Goal: Transaction & Acquisition: Purchase product/service

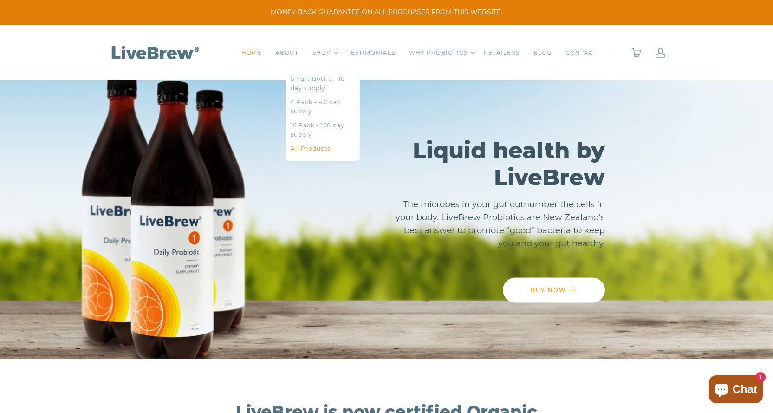
click at [327, 151] on link "All Products" at bounding box center [323, 148] width 64 height 9
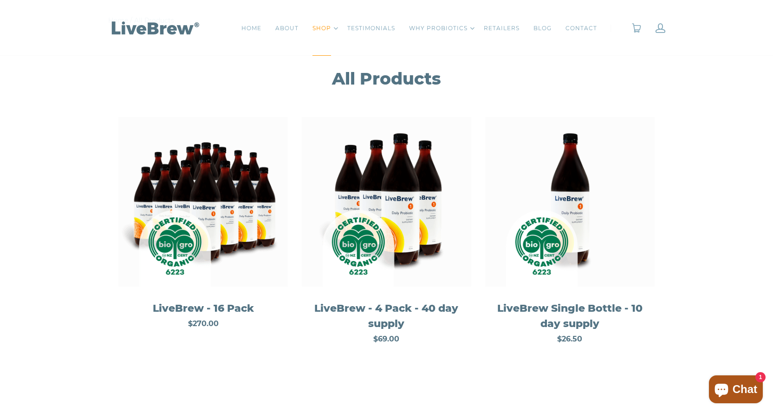
scroll to position [139, 0]
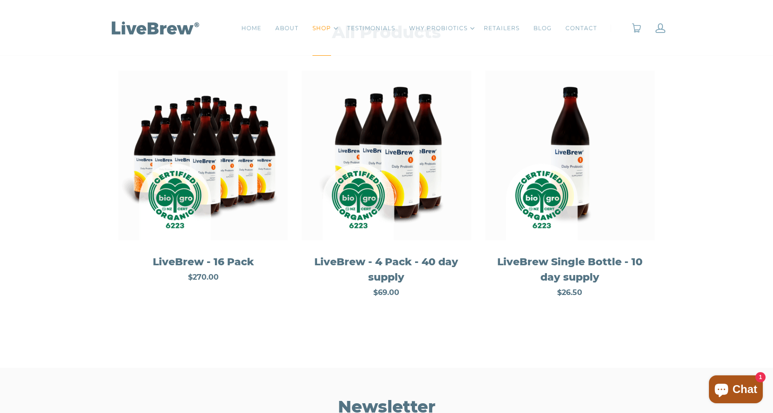
click at [376, 145] on img at bounding box center [386, 155] width 169 height 169
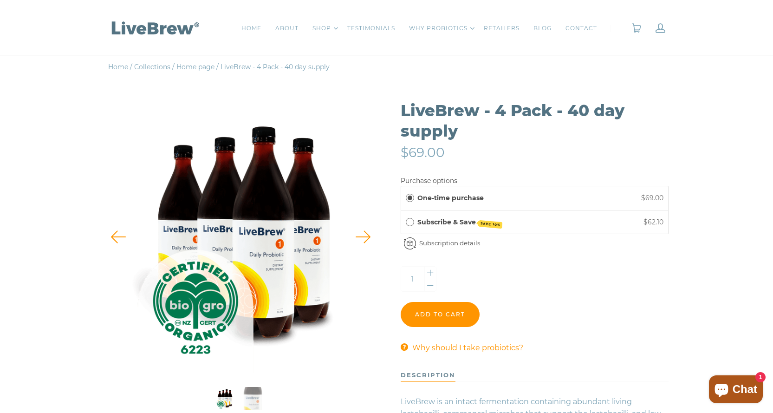
scroll to position [186, 0]
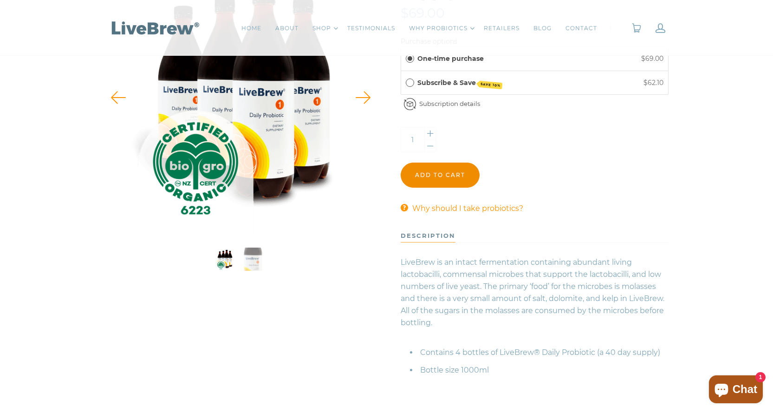
click at [436, 177] on input "Add to cart" at bounding box center [440, 174] width 79 height 25
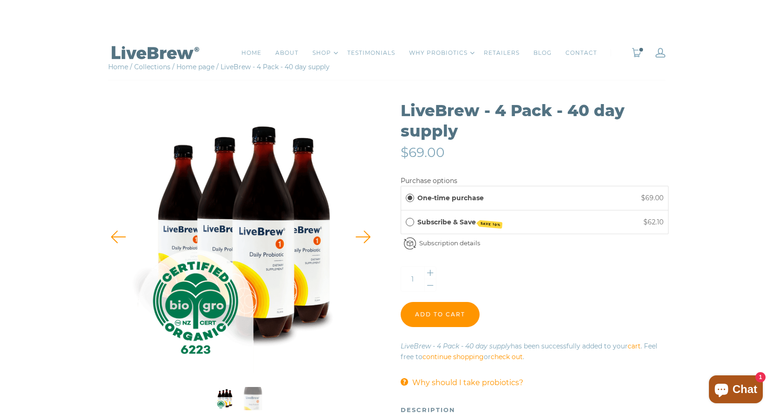
scroll to position [0, 0]
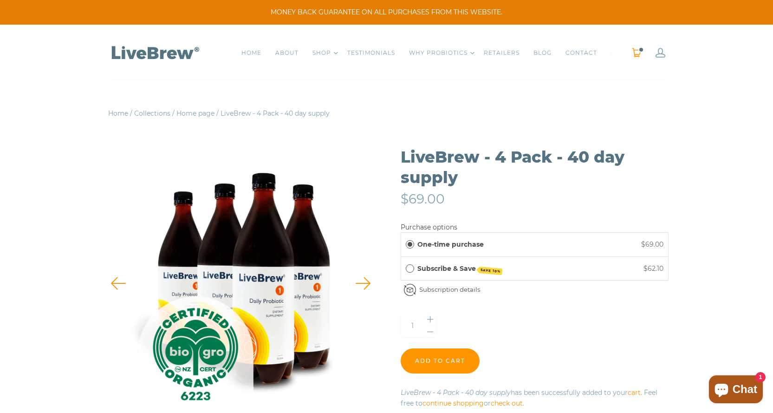
click at [640, 52] on span "0" at bounding box center [641, 50] width 6 height 6
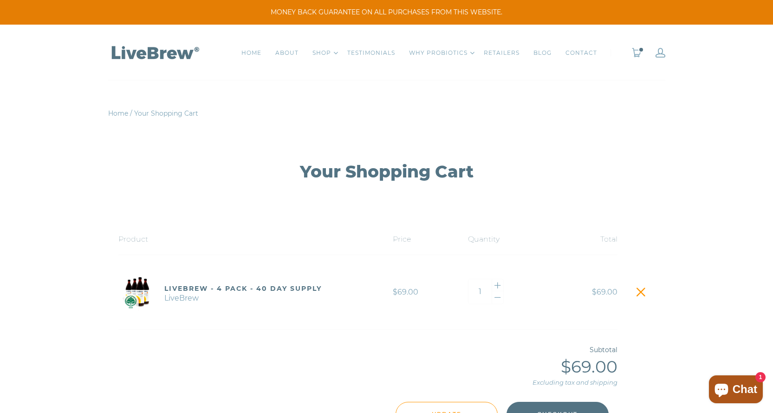
click at [751, 385] on span "Chat" at bounding box center [745, 389] width 25 height 14
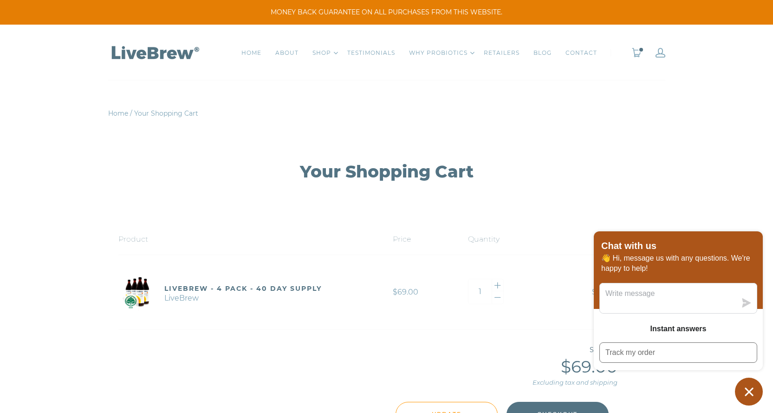
click at [720, 167] on div "Your Shopping Cart Product Price Quantity Total LiveBrew - 4 Pack - 40 day supp…" at bounding box center [386, 294] width 773 height 350
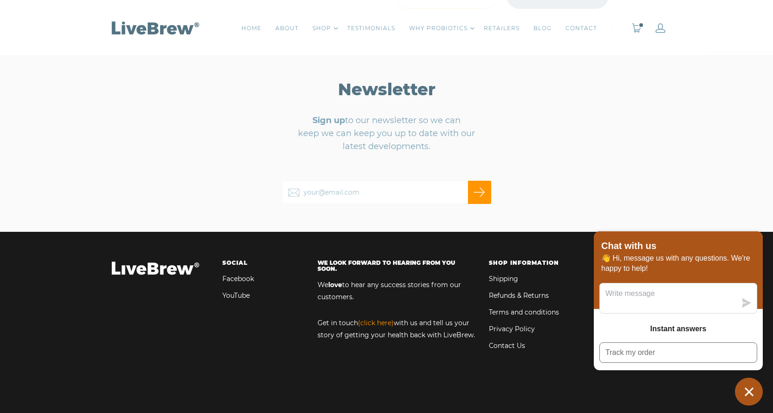
scroll to position [232, 0]
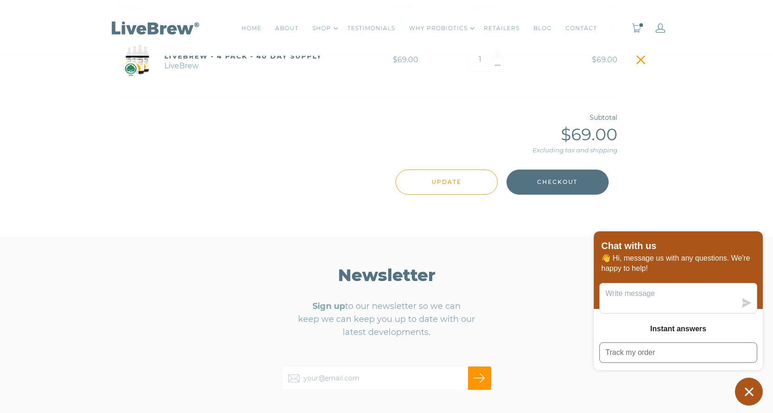
click at [754, 393] on icon "Chat window" at bounding box center [749, 391] width 14 height 14
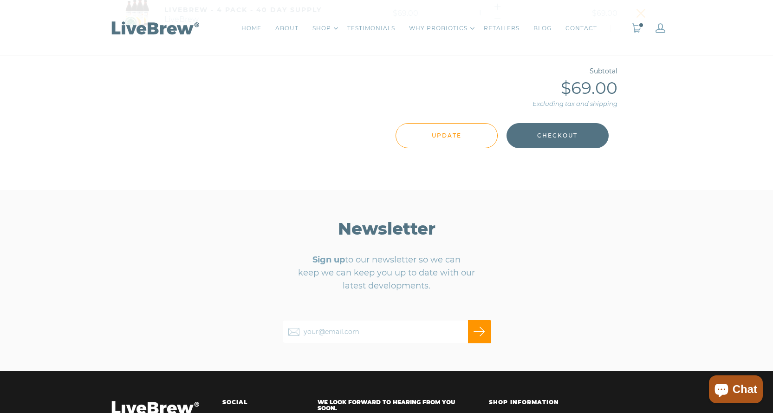
scroll to position [139, 0]
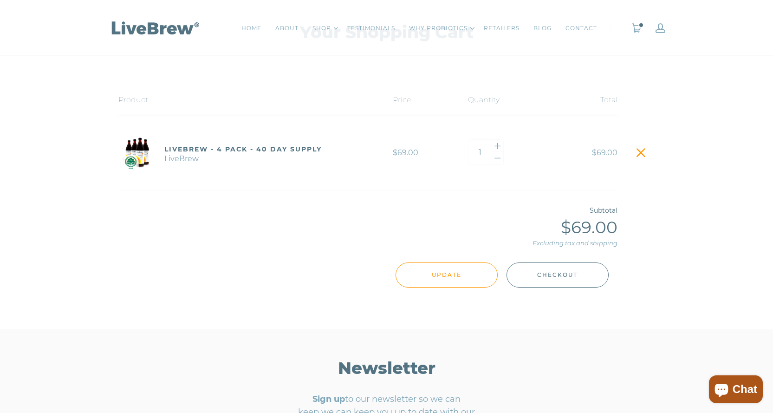
click at [558, 274] on span "Checkout" at bounding box center [557, 275] width 40 height 10
